Goal: Navigation & Orientation: Find specific page/section

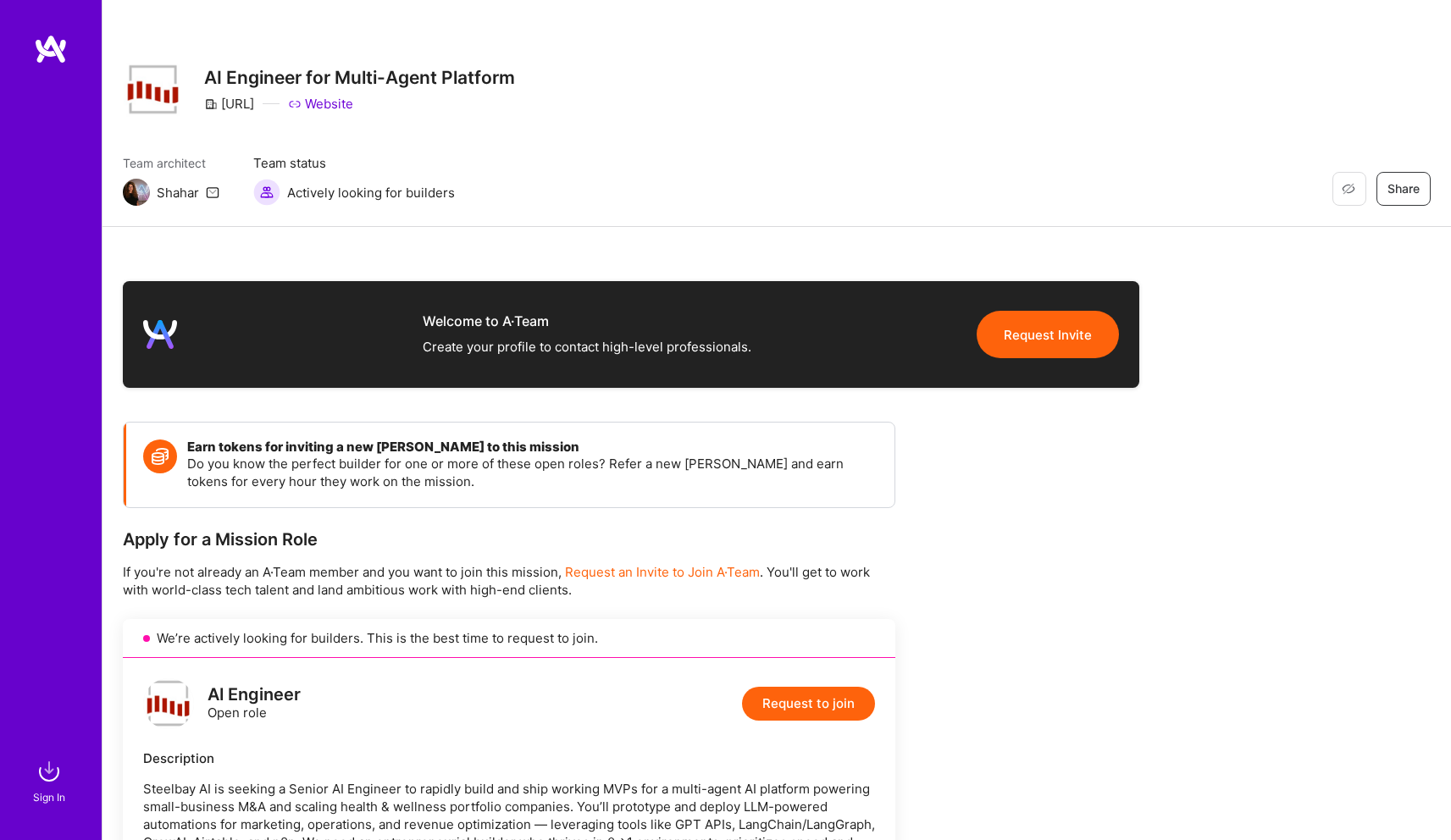
scroll to position [397, 0]
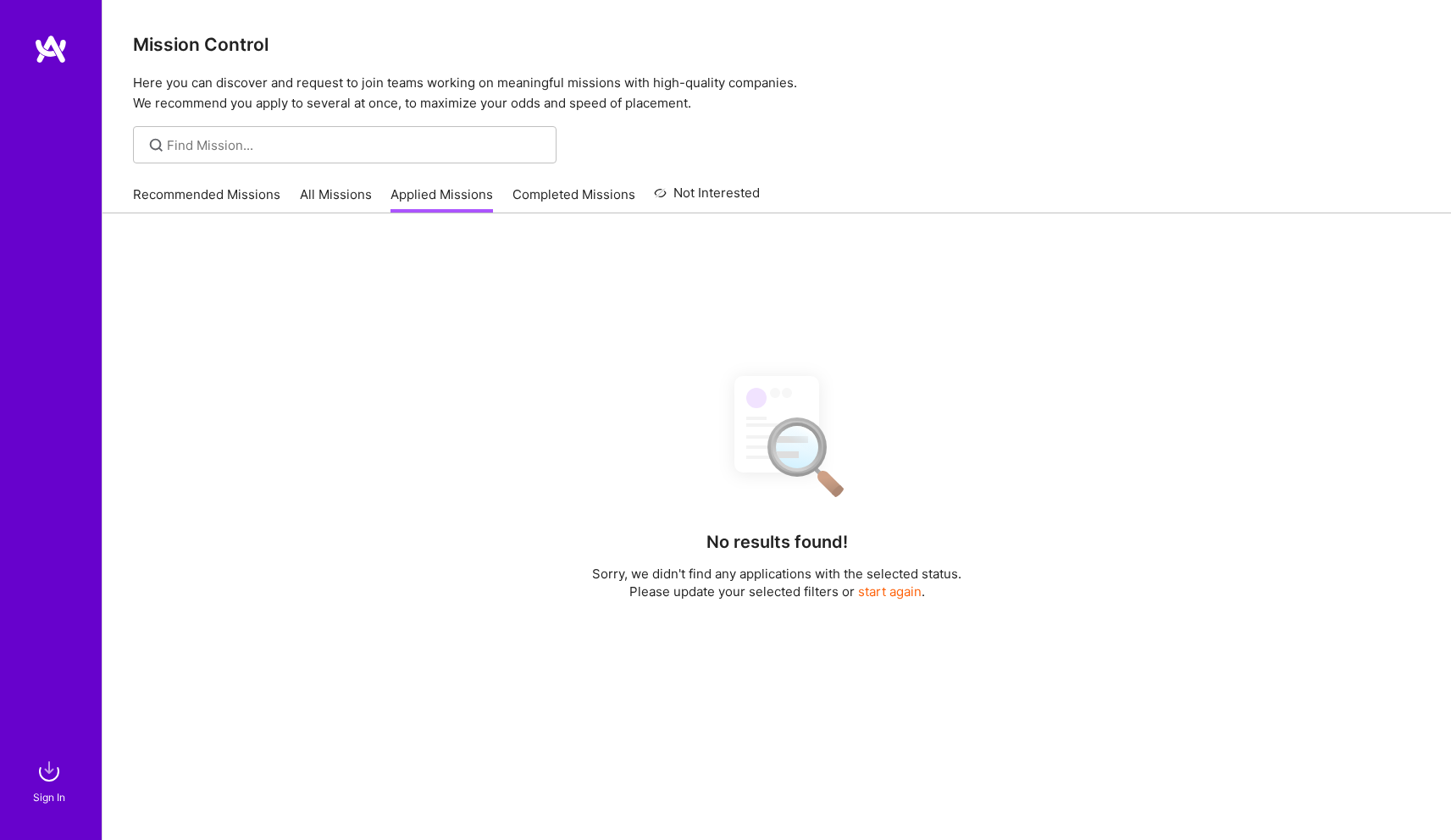
click at [139, 198] on link "Recommended Missions" at bounding box center [207, 199] width 148 height 28
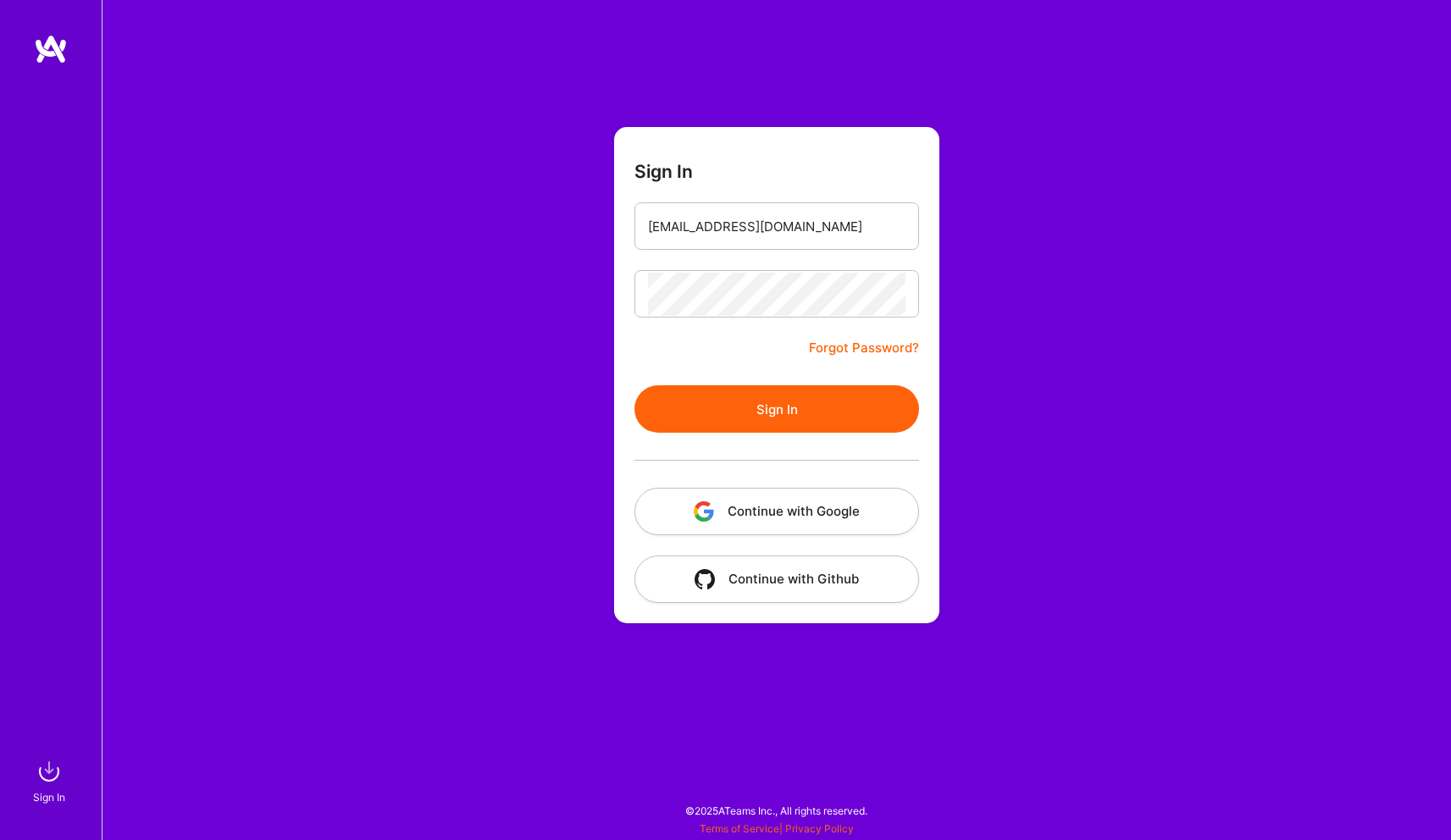
click at [730, 414] on button "Sign In" at bounding box center [777, 408] width 284 height 47
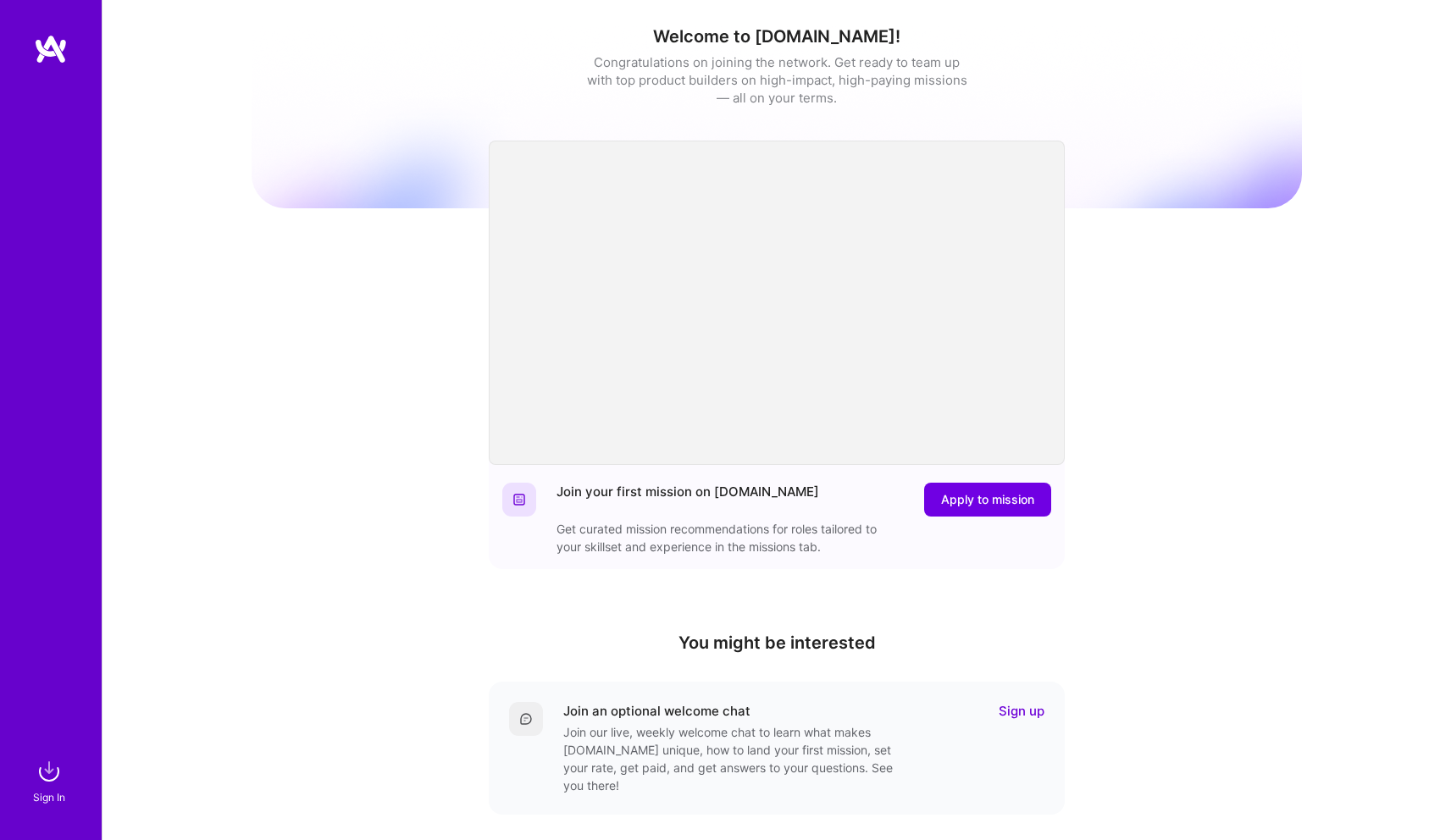
click at [50, 55] on img at bounding box center [51, 49] width 34 height 30
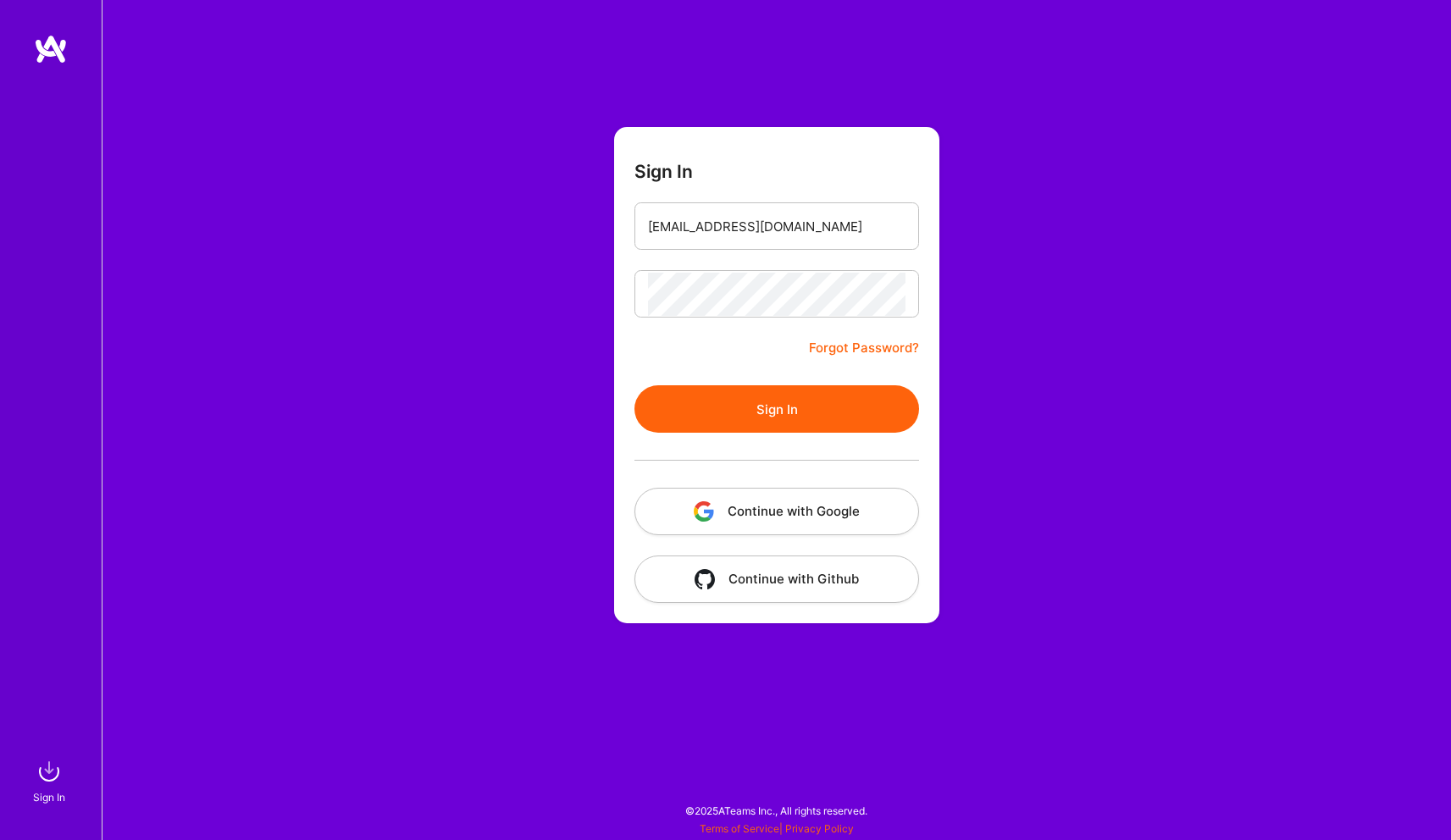
scroll to position [2128, 0]
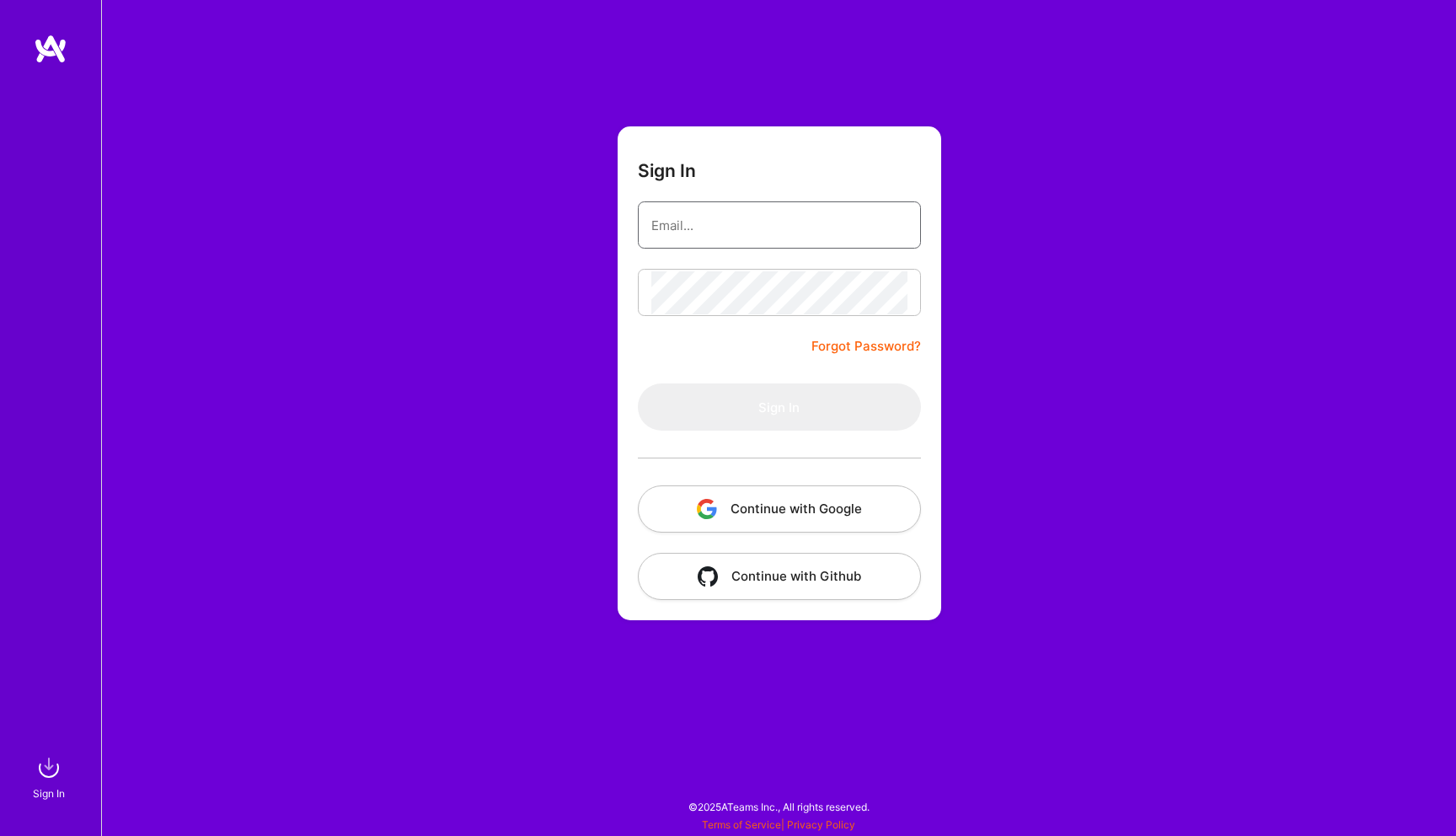
type input "[EMAIL_ADDRESS][DOMAIN_NAME]"
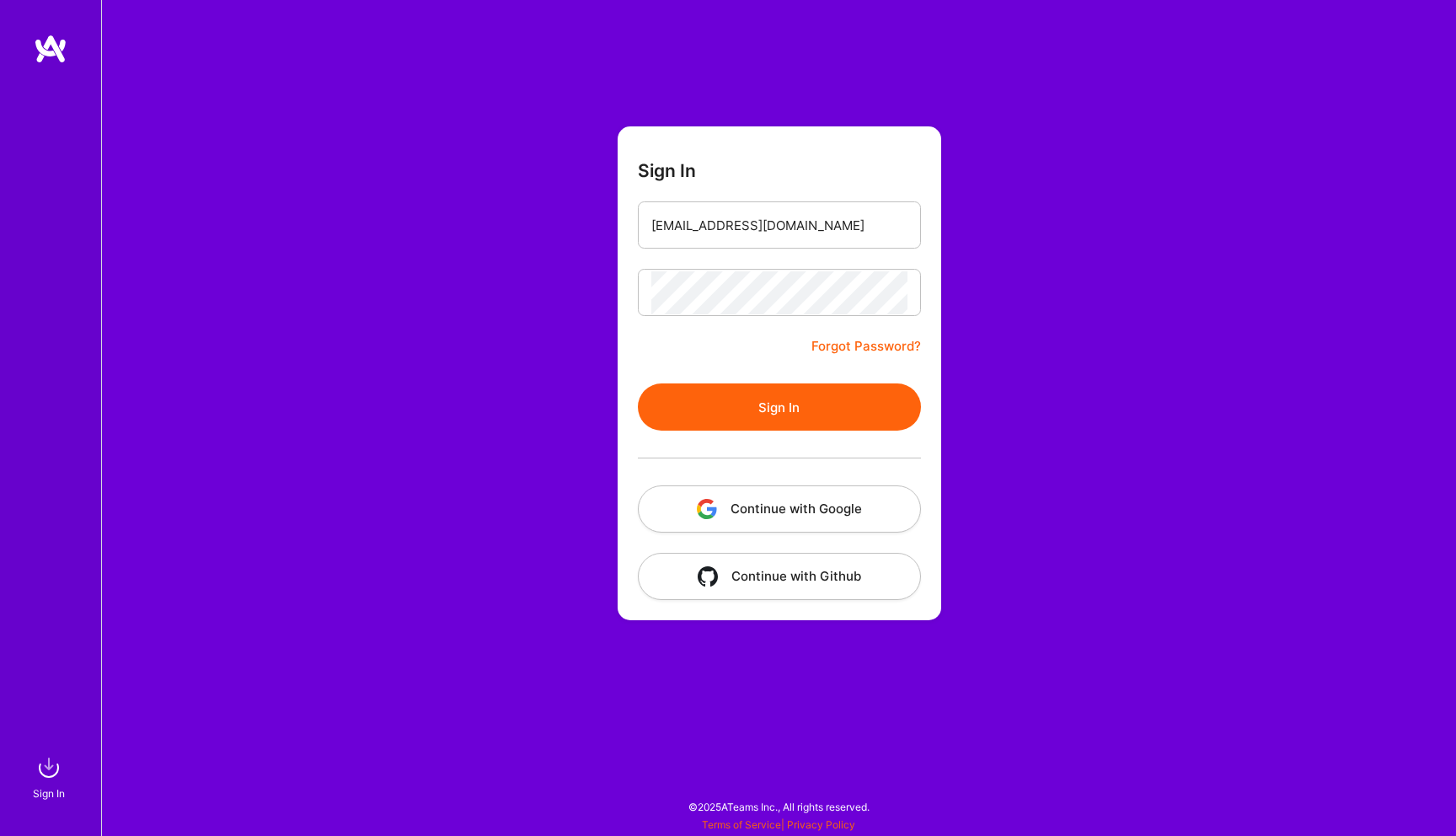
click at [759, 396] on button "Sign In" at bounding box center [779, 406] width 283 height 47
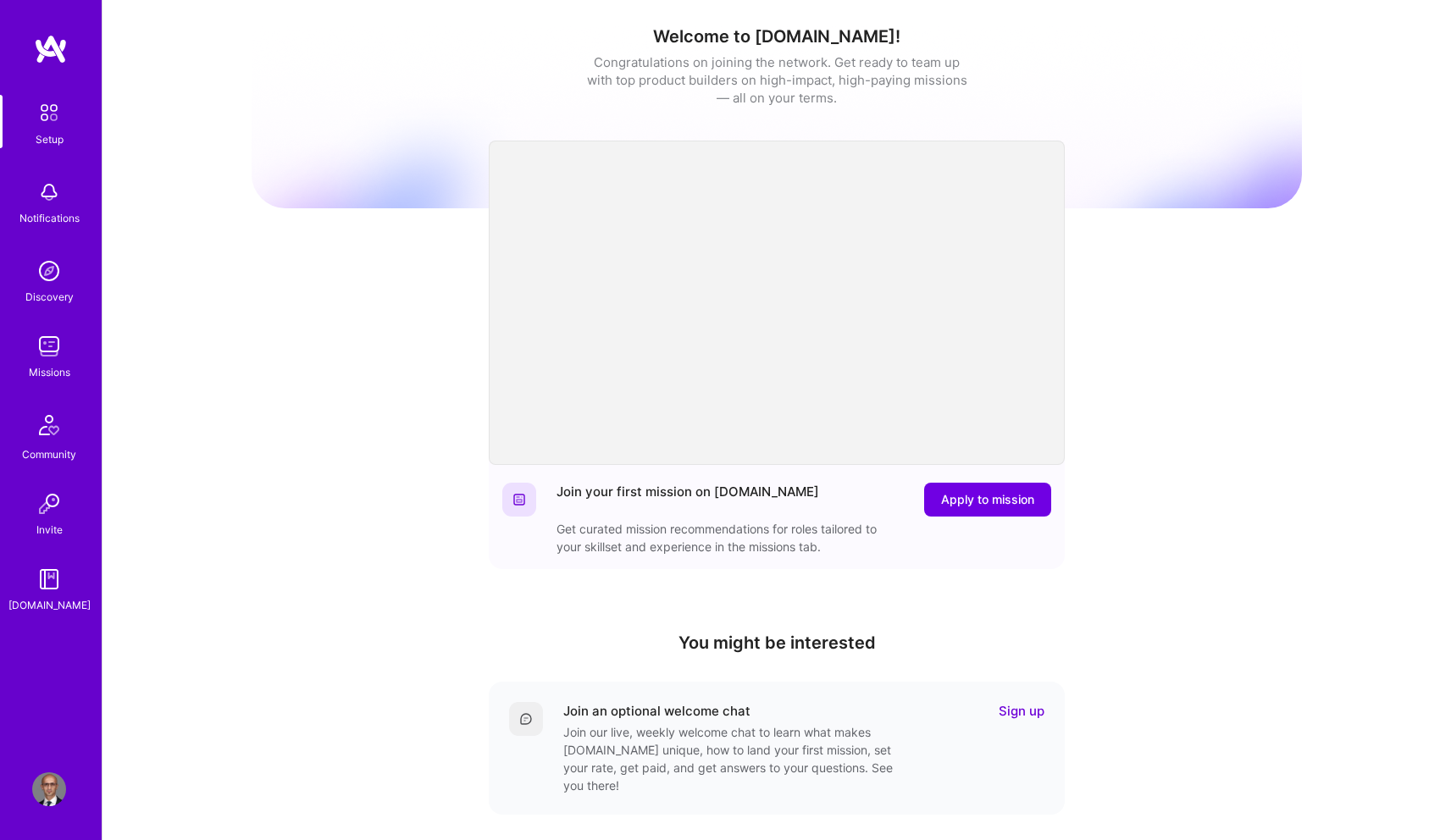
click at [56, 355] on img at bounding box center [49, 346] width 34 height 34
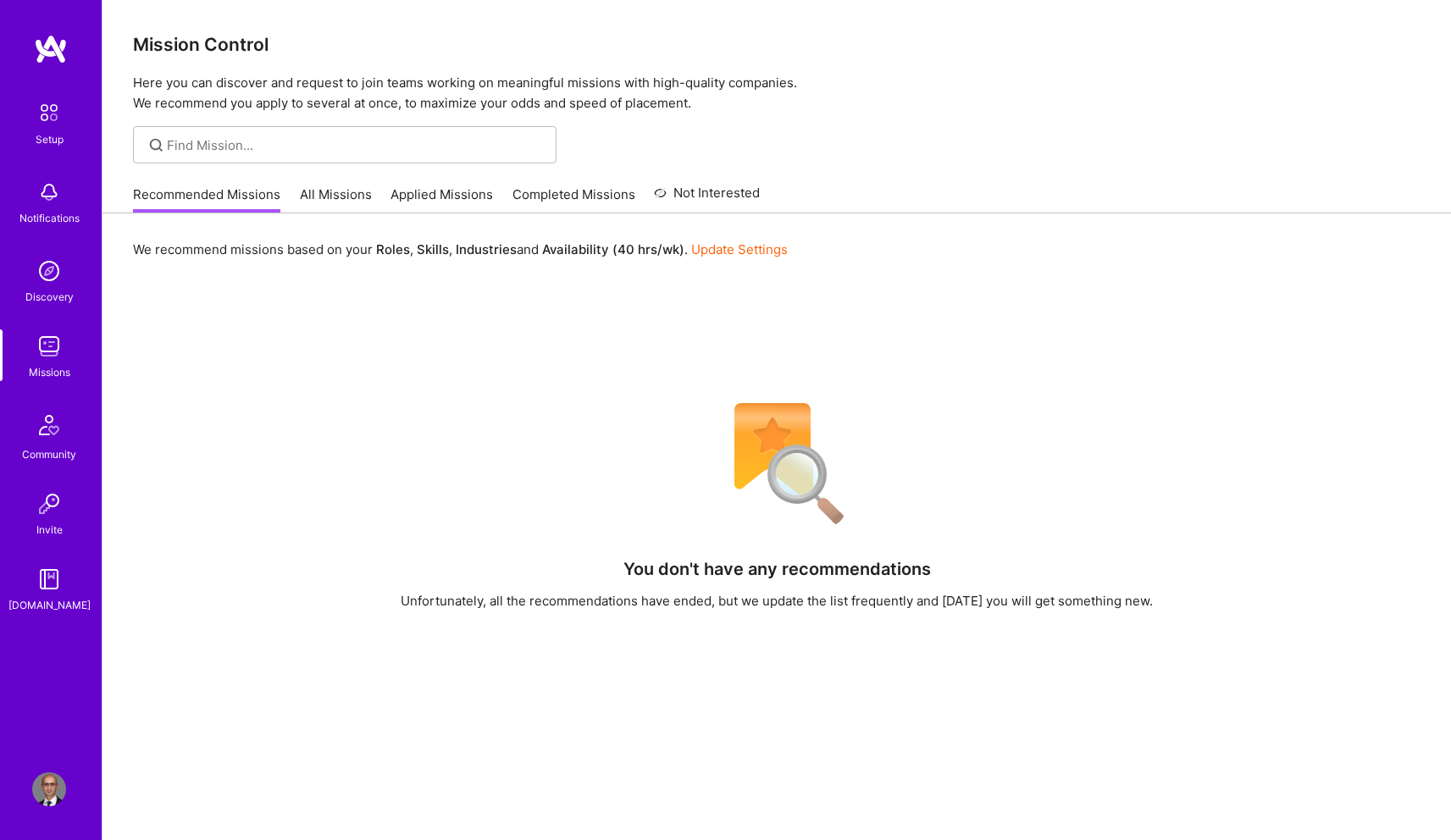
click at [342, 186] on link "All Missions" at bounding box center [336, 199] width 72 height 28
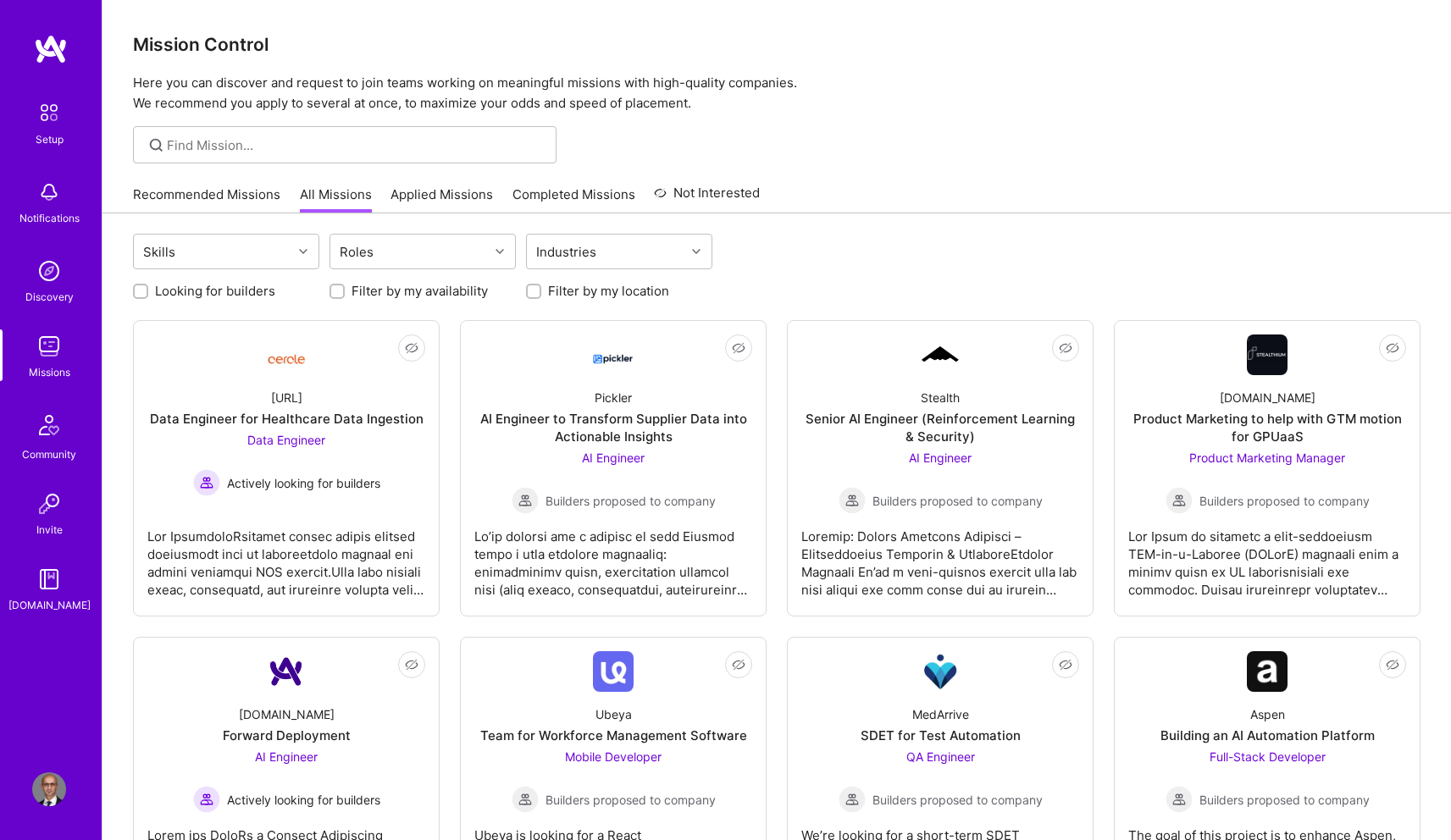
click at [461, 195] on link "Applied Missions" at bounding box center [441, 199] width 103 height 28
